Goal: Transaction & Acquisition: Book appointment/travel/reservation

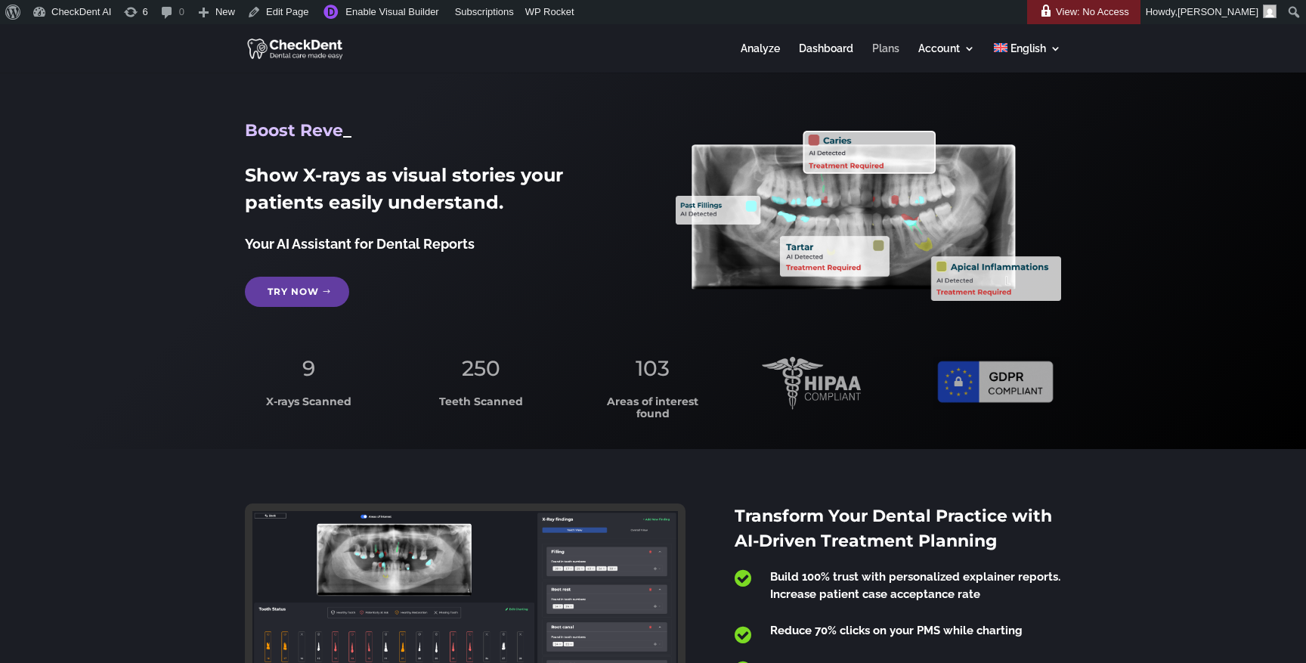
click at [886, 51] on link "Plans" at bounding box center [885, 57] width 27 height 29
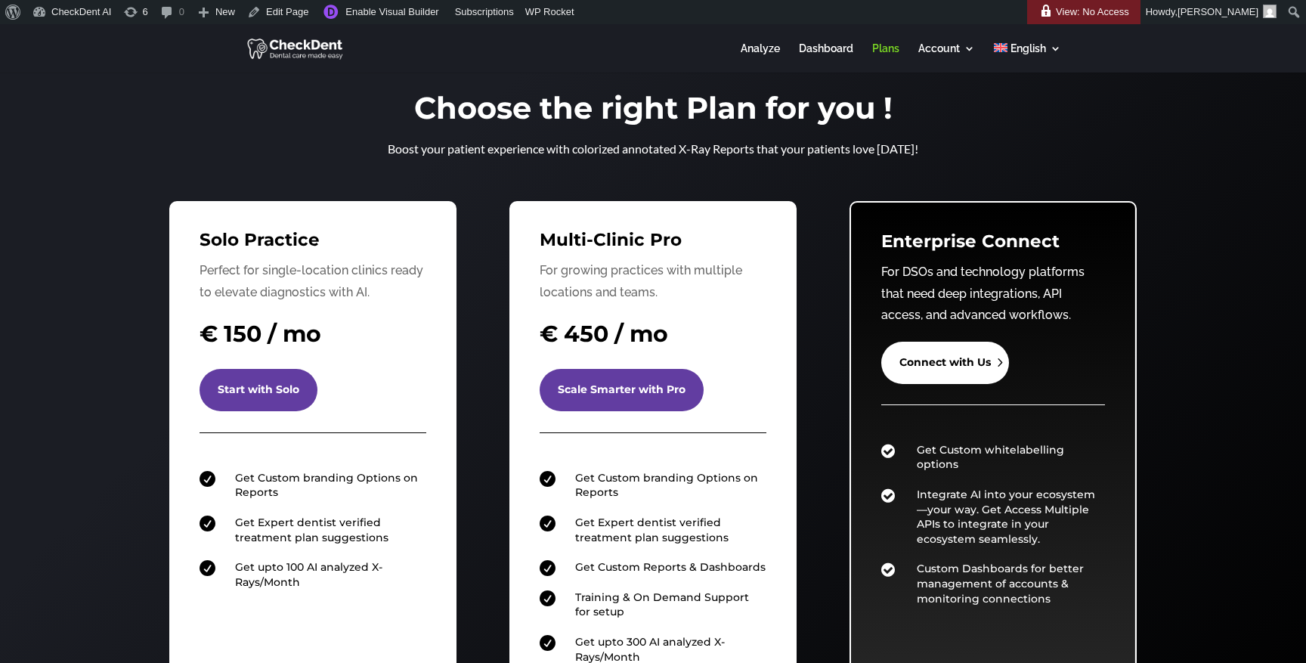
click at [927, 378] on link "Connect with Us" at bounding box center [946, 363] width 128 height 42
